Goal: Task Accomplishment & Management: Use online tool/utility

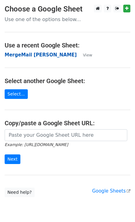
click at [59, 56] on strong "MergeMail [PERSON_NAME]" at bounding box center [41, 55] width 72 height 6
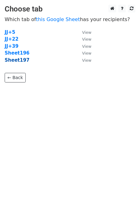
click at [19, 62] on strong "Sheet197" at bounding box center [17, 60] width 25 height 6
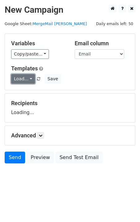
click at [25, 77] on link "Load..." at bounding box center [23, 79] width 24 height 10
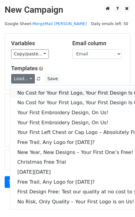
click at [37, 91] on link "No Cost for Your First Logo, Your First Design Is On Us!" at bounding box center [84, 93] width 149 height 10
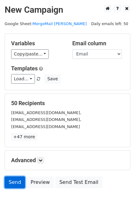
click at [16, 182] on link "Send" at bounding box center [15, 182] width 20 height 12
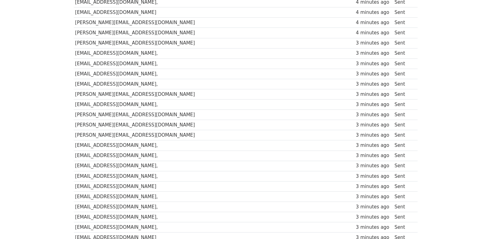
scroll to position [431, 0]
